Goal: Task Accomplishment & Management: Use online tool/utility

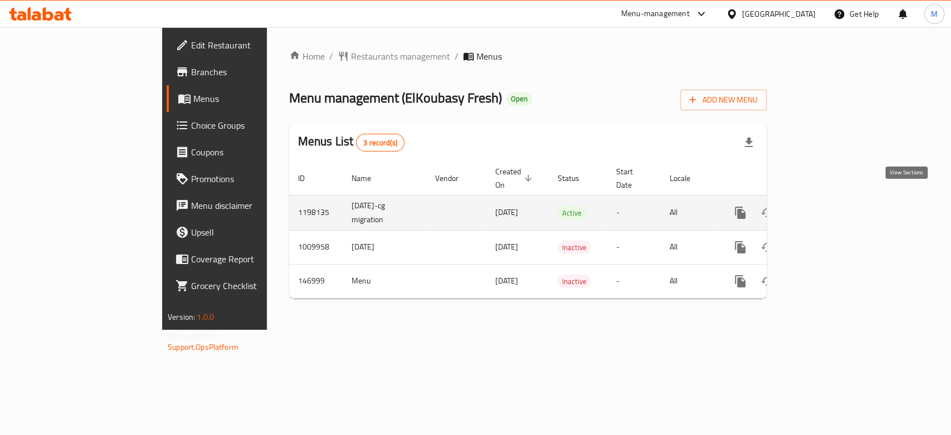
click at [828, 206] on icon "enhanced table" at bounding box center [820, 212] width 13 height 13
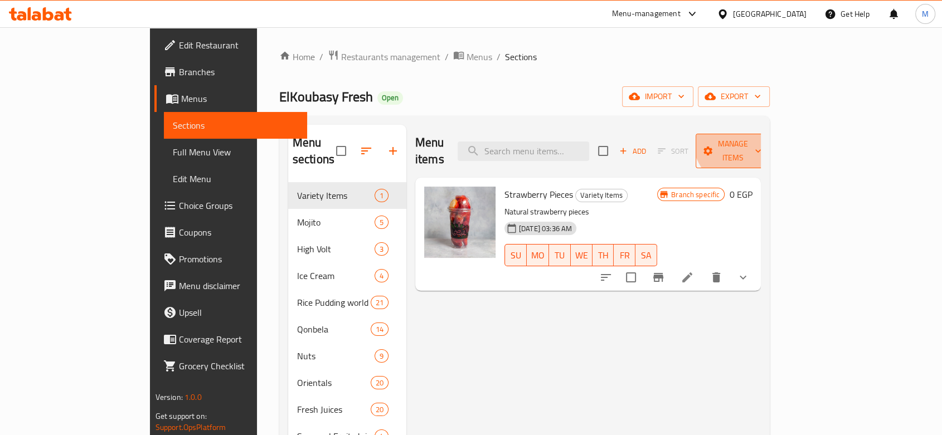
click at [761, 137] on span "Manage items" at bounding box center [733, 151] width 57 height 28
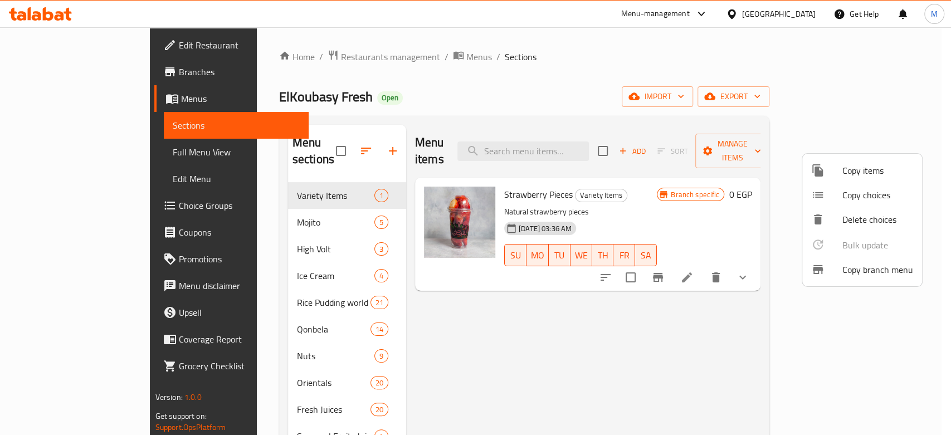
click at [877, 271] on span "Copy branch menu" at bounding box center [878, 269] width 71 height 13
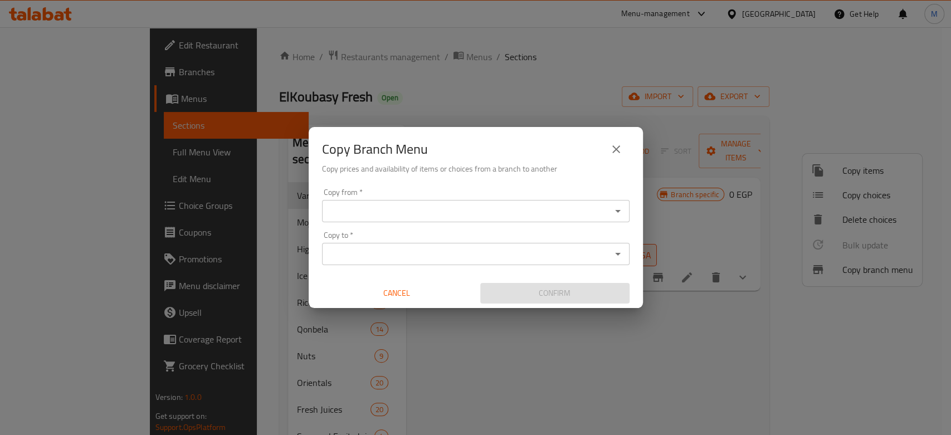
click at [488, 211] on input "Copy from   *" at bounding box center [467, 211] width 283 height 16
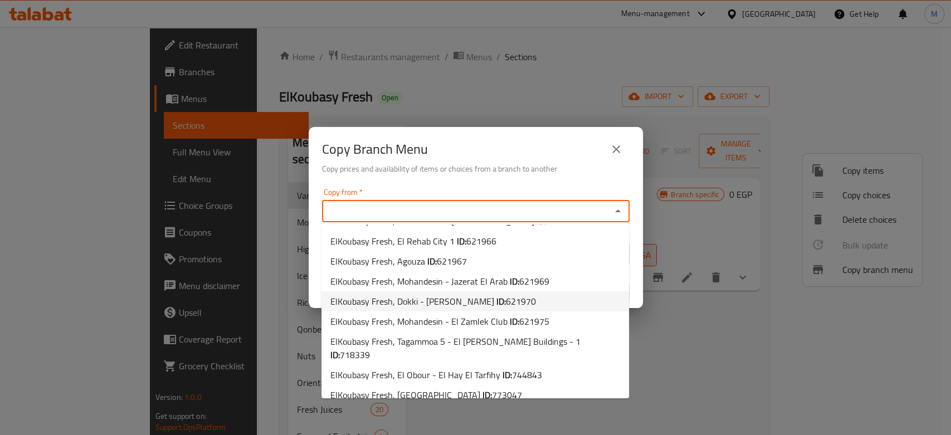
scroll to position [35, 0]
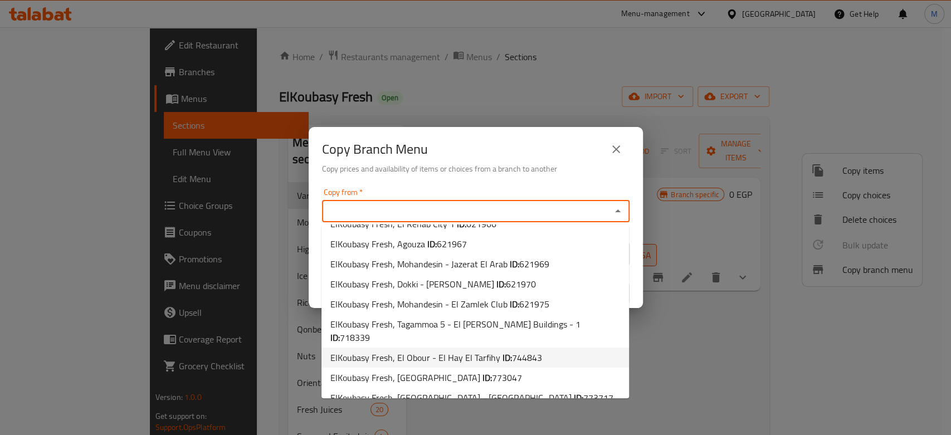
click at [467, 351] on span "ElKoubasy Fresh, El Obour - El Hay El Tarfihy ID: 744843" at bounding box center [437, 357] width 212 height 13
type input "ElKoubasy Fresh, El Obour - El Hay El Tarfihy"
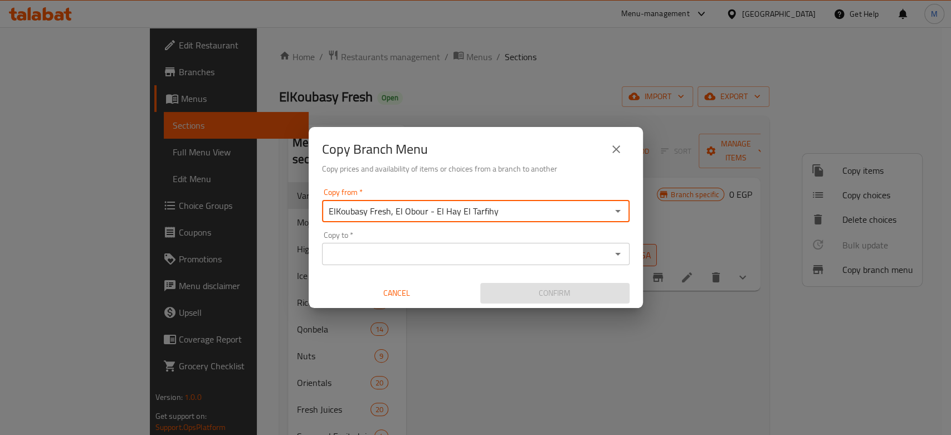
click at [436, 254] on input "Copy to   *" at bounding box center [467, 254] width 283 height 16
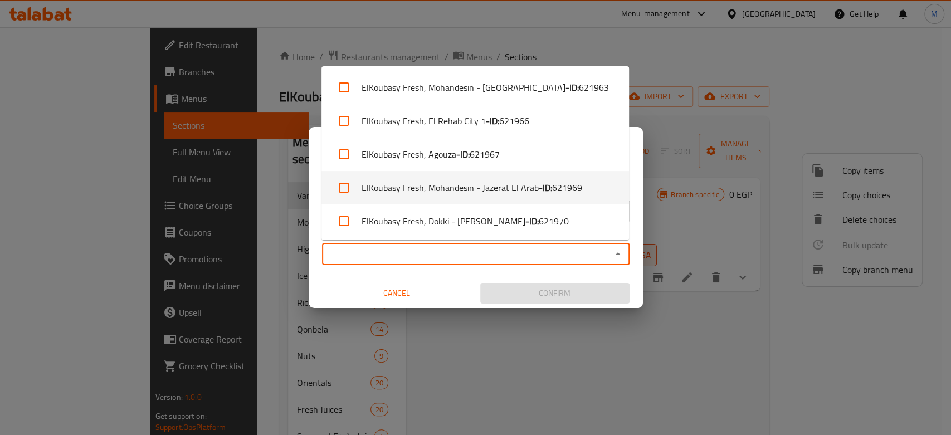
scroll to position [169, 0]
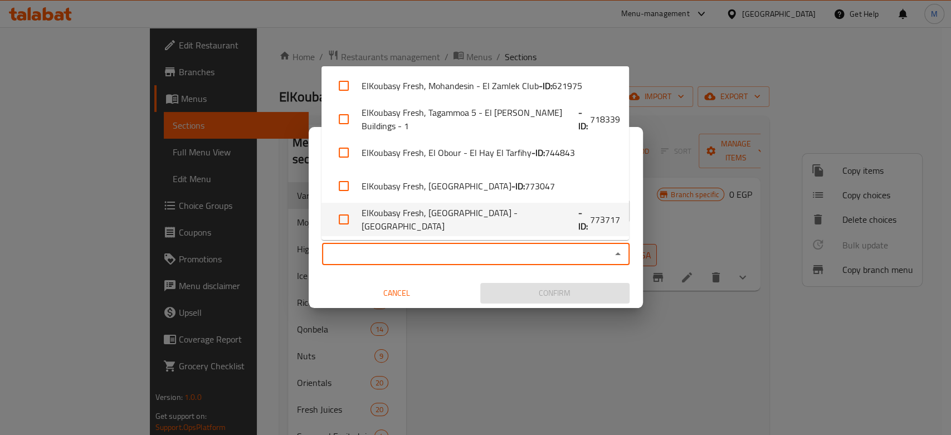
click at [502, 225] on li "ElKoubasy Fresh, [GEOGRAPHIC_DATA] - [GEOGRAPHIC_DATA] - ID: 773717" at bounding box center [476, 219] width 308 height 33
checkbox input "true"
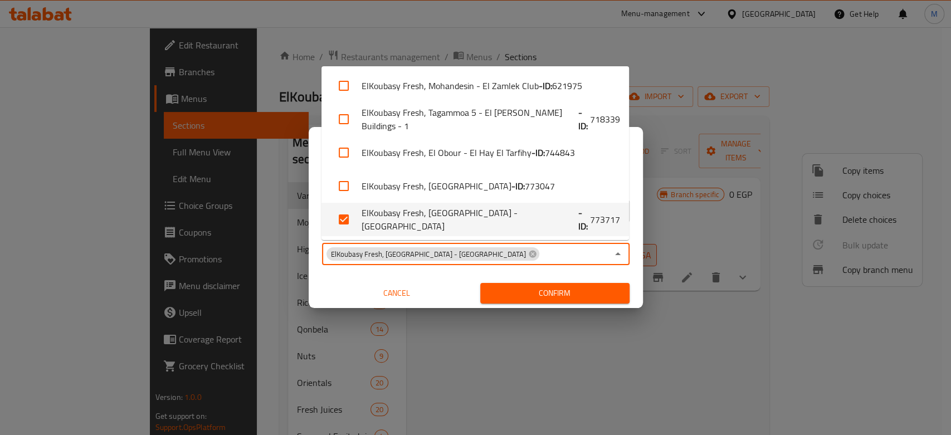
click at [531, 274] on div "Copy from   * ElKoubasy Fresh, El Obour - El Hay El Tarfihy Copy from * Copy to…" at bounding box center [476, 246] width 334 height 124
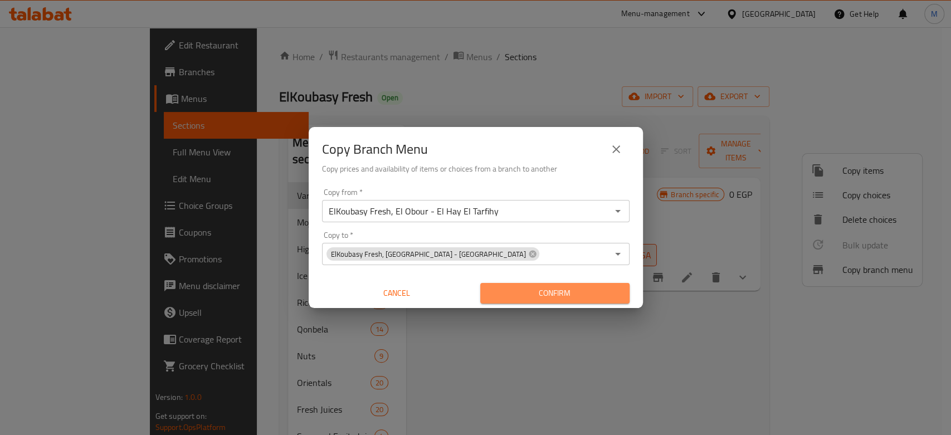
click at [558, 290] on span "Confirm" at bounding box center [555, 293] width 132 height 14
